Goal: Task Accomplishment & Management: Manage account settings

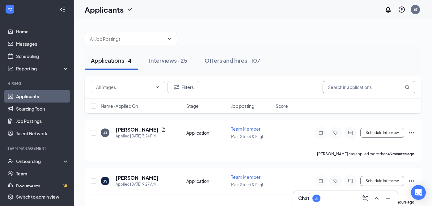
click at [366, 86] on input "text" at bounding box center [368, 87] width 93 height 12
click at [313, 201] on div "3" at bounding box center [316, 198] width 8 height 7
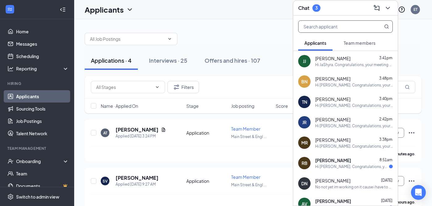
click at [326, 32] on input "text" at bounding box center [334, 27] width 73 height 12
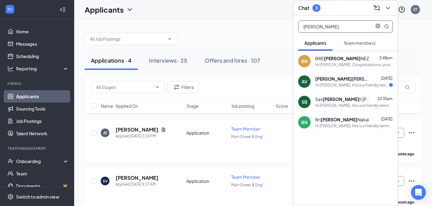
type input "[PERSON_NAME]"
click at [345, 80] on div "[PERSON_NAME] [DATE]" at bounding box center [354, 79] width 78 height 6
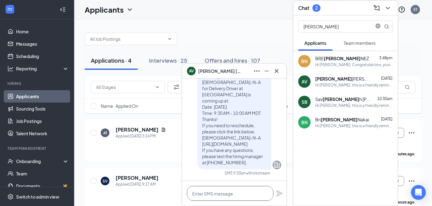
click at [227, 195] on textarea at bounding box center [230, 193] width 86 height 15
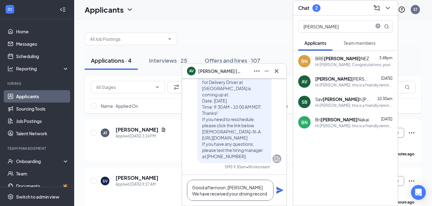
click at [252, 196] on textarea "Good afternoon, [PERSON_NAME]. We have received your driving record" at bounding box center [230, 190] width 86 height 21
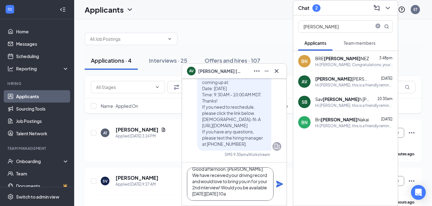
scroll to position [12, 0]
type textarea "Good afternoon, [PERSON_NAME]. We have received your driving record and would l…"
click at [281, 185] on icon "Plane" at bounding box center [279, 184] width 7 height 7
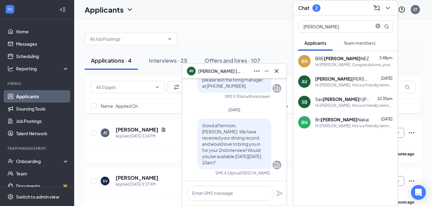
scroll to position [0, 0]
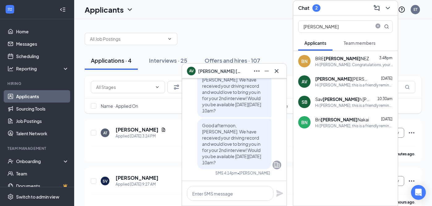
click at [246, 72] on div "AV [PERSON_NAME]" at bounding box center [234, 71] width 94 height 10
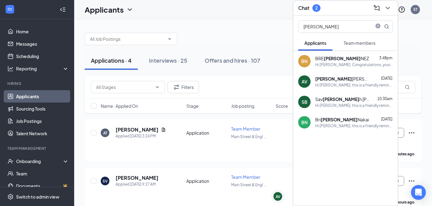
click at [342, 5] on div "Chat 2" at bounding box center [345, 8] width 94 height 10
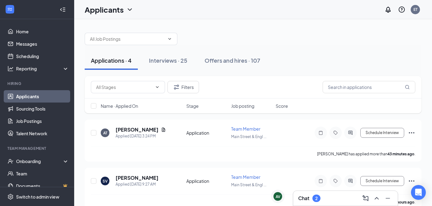
click at [302, 201] on h3 "Chat" at bounding box center [303, 198] width 11 height 7
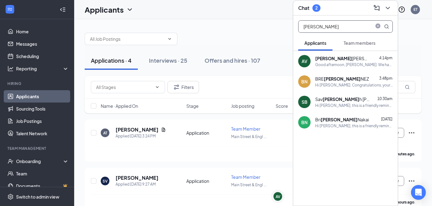
click at [341, 27] on input "[PERSON_NAME]" at bounding box center [334, 27] width 73 height 12
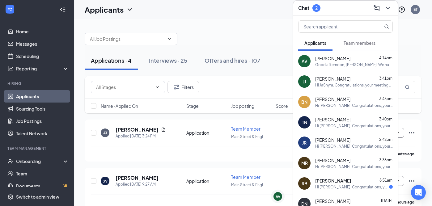
click at [331, 11] on div "Chat 2" at bounding box center [345, 8] width 94 height 10
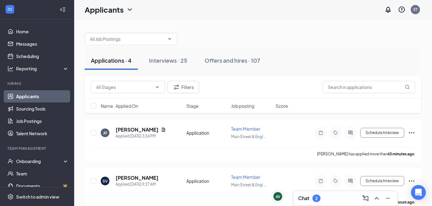
click at [278, 37] on div at bounding box center [253, 36] width 337 height 19
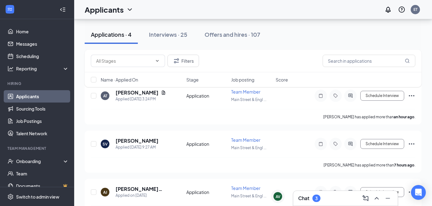
scroll to position [33, 0]
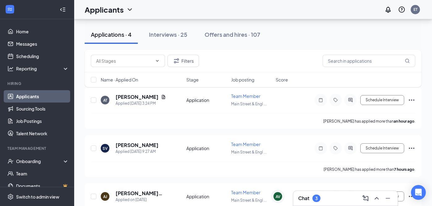
click at [317, 199] on div "3" at bounding box center [316, 198] width 2 height 5
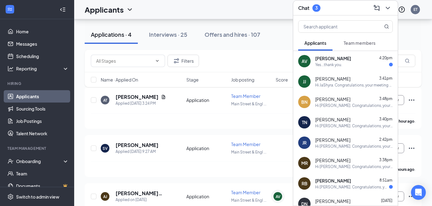
click at [341, 69] on div "AV [PERSON_NAME] 4:20pm Yes...thank you." at bounding box center [345, 61] width 104 height 20
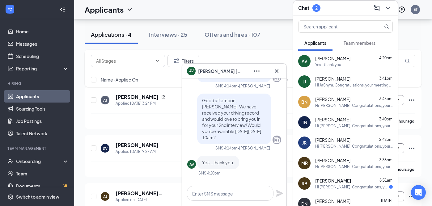
click at [349, 9] on div "Chat 2" at bounding box center [345, 8] width 94 height 10
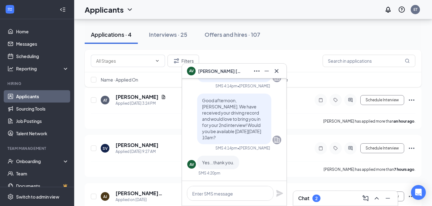
click at [235, 74] on div "AV [PERSON_NAME]" at bounding box center [234, 71] width 94 height 10
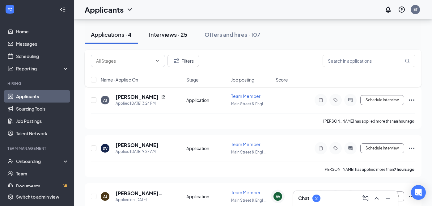
click at [171, 38] on div "Interviews · 25" at bounding box center [168, 35] width 38 height 8
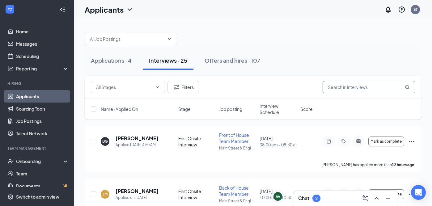
click at [349, 88] on input "text" at bounding box center [368, 87] width 93 height 12
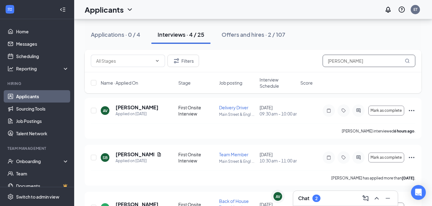
scroll to position [72, 0]
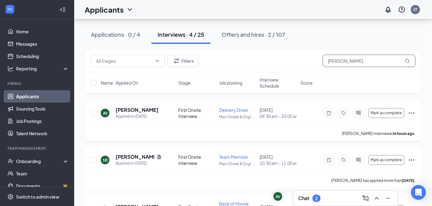
type input "[PERSON_NAME]"
click at [413, 114] on icon "Ellipses" at bounding box center [412, 112] width 6 height 1
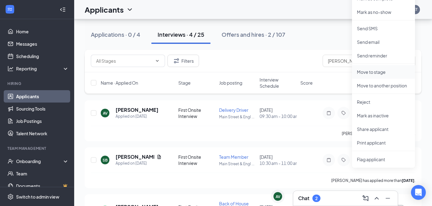
click at [378, 71] on p "Move to stage" at bounding box center [383, 72] width 53 height 6
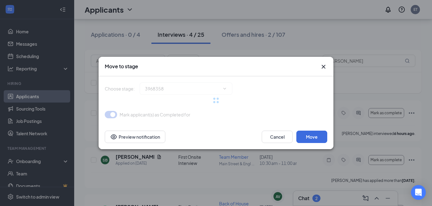
type input "Second Onsite Interview (next stage)"
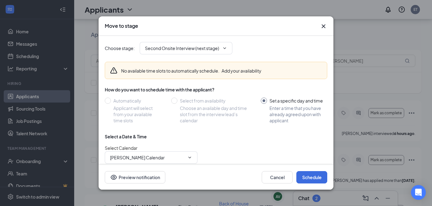
click at [222, 82] on div "No available time slots to automatically schedule. Add your availability" at bounding box center [216, 70] width 222 height 27
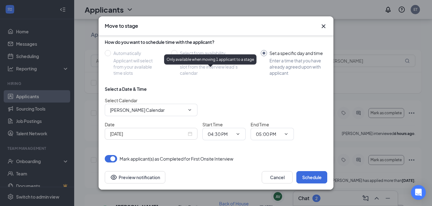
scroll to position [51, 0]
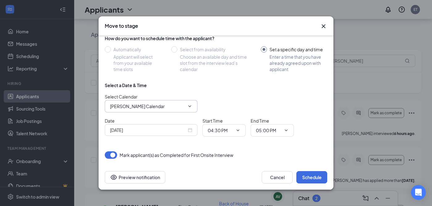
click at [183, 106] on input "[PERSON_NAME] Calendar" at bounding box center [147, 106] width 75 height 7
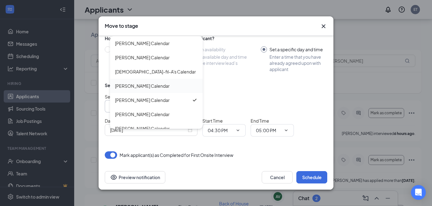
click at [165, 82] on div "[PERSON_NAME] Calendar" at bounding box center [142, 85] width 55 height 7
type input "[PERSON_NAME] Calendar"
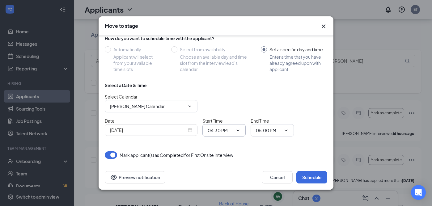
click at [223, 128] on input "04:30 PM" at bounding box center [220, 130] width 25 height 7
click at [231, 59] on div "10:00 AM" at bounding box center [221, 61] width 18 height 7
type input "10:00 AM"
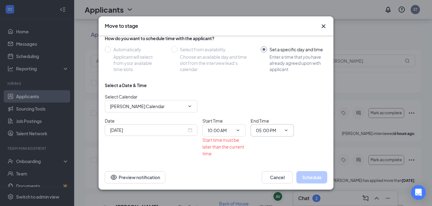
click at [277, 131] on input "05:00 PM" at bounding box center [268, 130] width 25 height 7
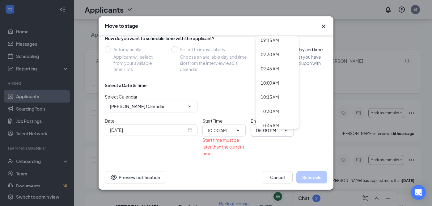
scroll to position [535, 0]
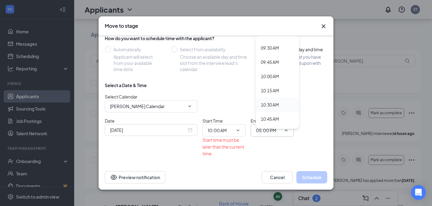
click at [277, 103] on div "10:30 AM" at bounding box center [270, 104] width 18 height 7
type input "10:30 AM"
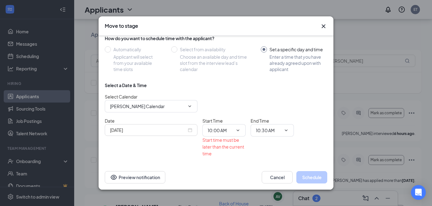
click at [156, 134] on div "[DATE]" at bounding box center [151, 130] width 93 height 12
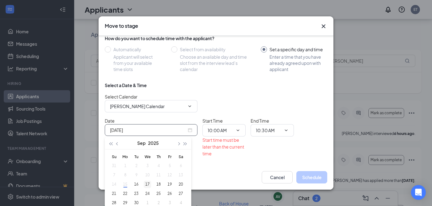
type input "[DATE]"
click at [148, 183] on div "17" at bounding box center [147, 184] width 7 height 7
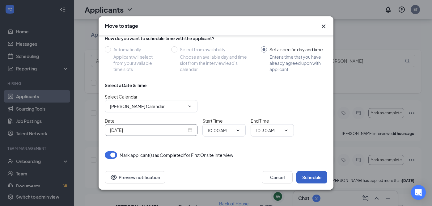
click at [315, 175] on button "Schedule" at bounding box center [311, 177] width 31 height 12
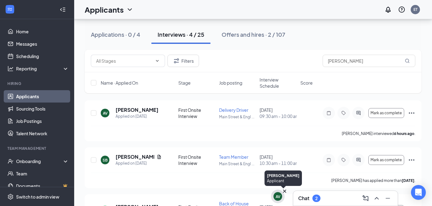
click at [279, 197] on div "AV" at bounding box center [277, 196] width 5 height 5
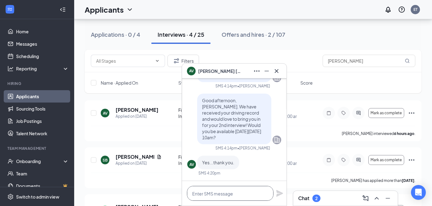
click at [218, 194] on textarea at bounding box center [230, 193] width 86 height 15
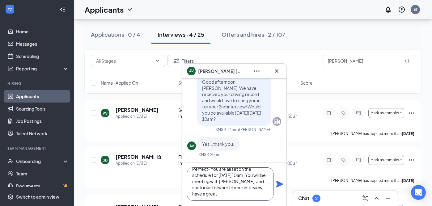
scroll to position [12, 0]
type textarea "Perfect- You are all set on the schedule for [DATE] 10am. You will be meeting w…"
click at [278, 185] on icon "Plane" at bounding box center [279, 184] width 7 height 7
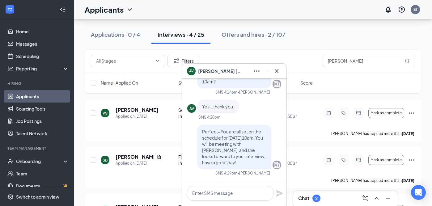
scroll to position [0, 0]
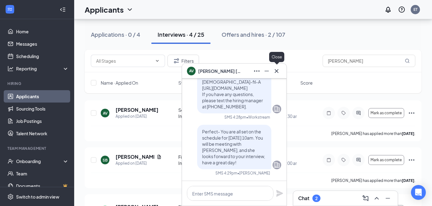
click at [276, 71] on icon "Cross" at bounding box center [277, 71] width 4 height 4
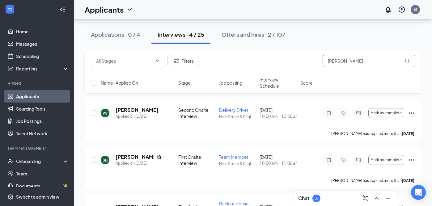
click at [347, 63] on input "[PERSON_NAME]" at bounding box center [368, 61] width 93 height 12
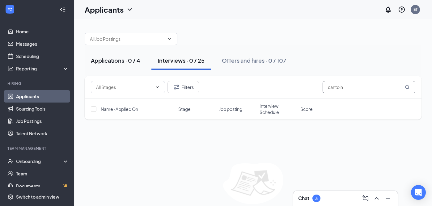
type input "cantoin"
click at [126, 61] on div "Applications · 0 / 4" at bounding box center [115, 61] width 49 height 8
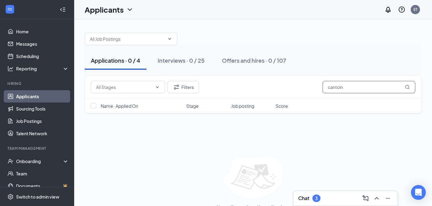
click at [358, 89] on input "cantoin" at bounding box center [368, 87] width 93 height 12
type input "[PERSON_NAME]"
click at [188, 82] on button "Filters" at bounding box center [182, 87] width 31 height 12
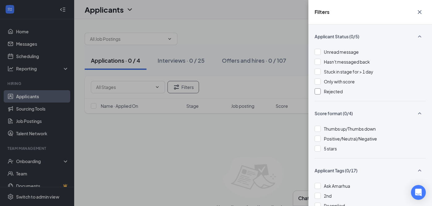
click at [319, 92] on div at bounding box center [317, 91] width 6 height 6
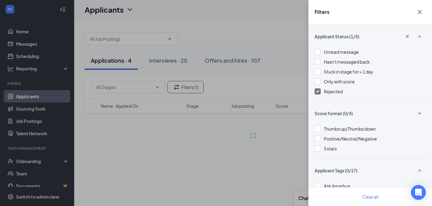
click at [283, 86] on div "Filters Applicant Status (1/5) Unread message Hasn't messaged back Stuck in sta…" at bounding box center [216, 103] width 432 height 206
click at [417, 13] on icon "Cross" at bounding box center [419, 11] width 7 height 7
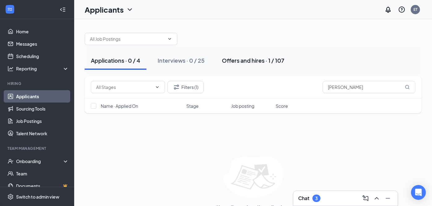
click at [244, 61] on div "Offers and hires · 1 / 107" at bounding box center [253, 61] width 62 height 8
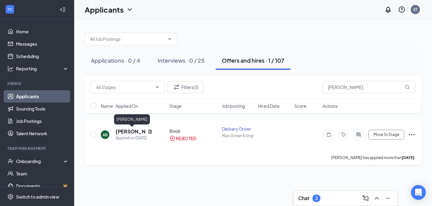
click at [130, 132] on h5 "[PERSON_NAME]" at bounding box center [130, 131] width 30 height 7
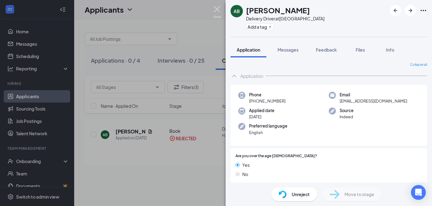
click at [215, 10] on img at bounding box center [217, 12] width 8 height 12
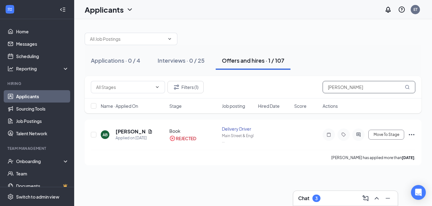
click at [356, 85] on input "[PERSON_NAME]" at bounding box center [368, 87] width 93 height 12
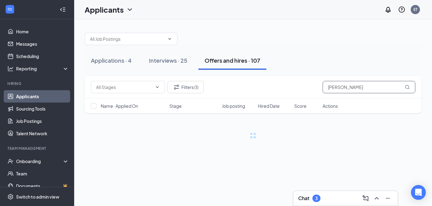
type input "[PERSON_NAME]"
click at [191, 62] on div "Interviews · 3 / 25" at bounding box center [180, 61] width 46 height 8
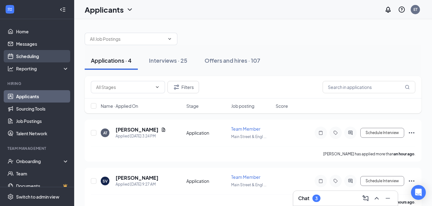
click at [31, 53] on link "Scheduling" at bounding box center [42, 56] width 53 height 12
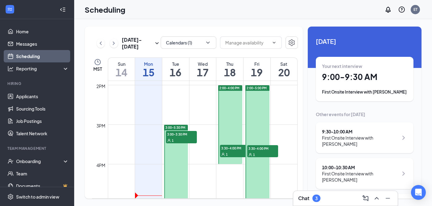
scroll to position [550, 0]
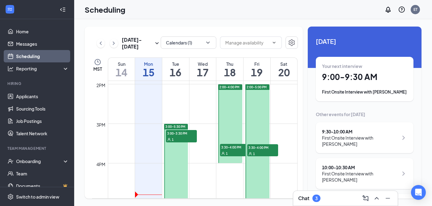
click at [184, 136] on div "1" at bounding box center [181, 139] width 31 height 6
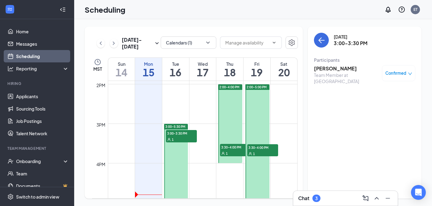
click at [235, 149] on span "3:30-4:00 PM" at bounding box center [235, 147] width 31 height 6
click at [266, 149] on span "3:30-4:00 PM" at bounding box center [262, 147] width 31 height 6
click at [100, 44] on icon "ChevronLeft" at bounding box center [101, 43] width 6 height 7
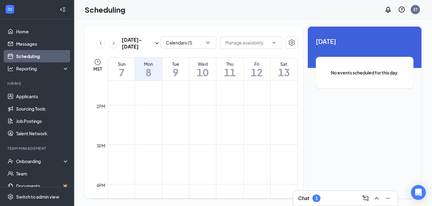
scroll to position [533, 0]
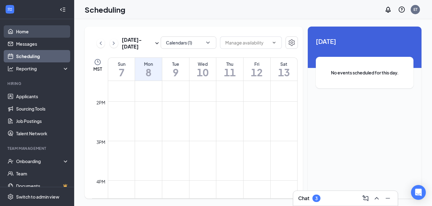
click at [27, 36] on link "Home" at bounding box center [42, 31] width 53 height 12
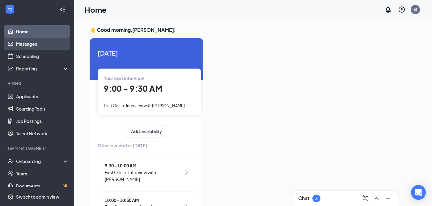
click at [28, 47] on link "Messages" at bounding box center [42, 44] width 53 height 12
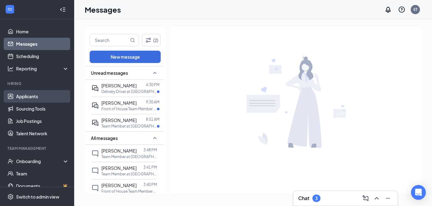
click at [38, 96] on link "Applicants" at bounding box center [42, 96] width 53 height 12
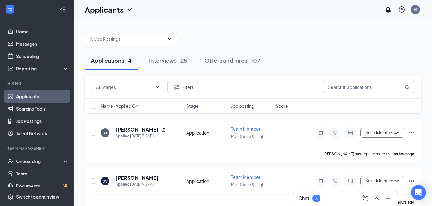
click at [349, 84] on input "text" at bounding box center [368, 87] width 93 height 12
type input "anton"
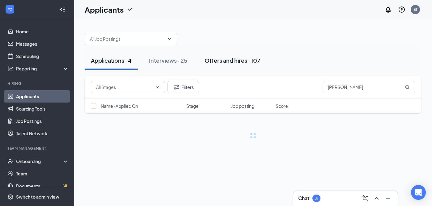
click at [227, 58] on div "Offers and hires · 107" at bounding box center [232, 61] width 56 height 8
